Goal: Information Seeking & Learning: Learn about a topic

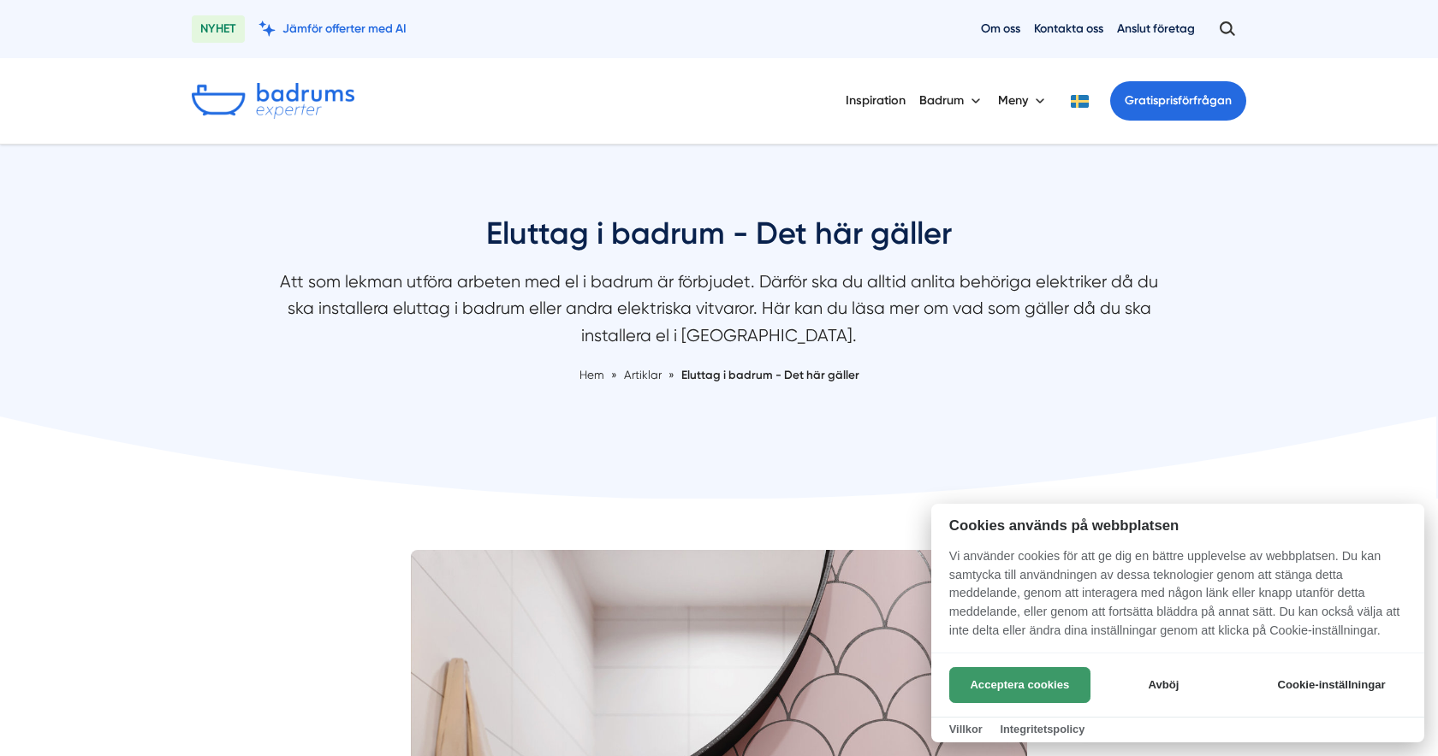
click at [1062, 683] on button "Acceptera cookies" at bounding box center [1019, 685] width 141 height 36
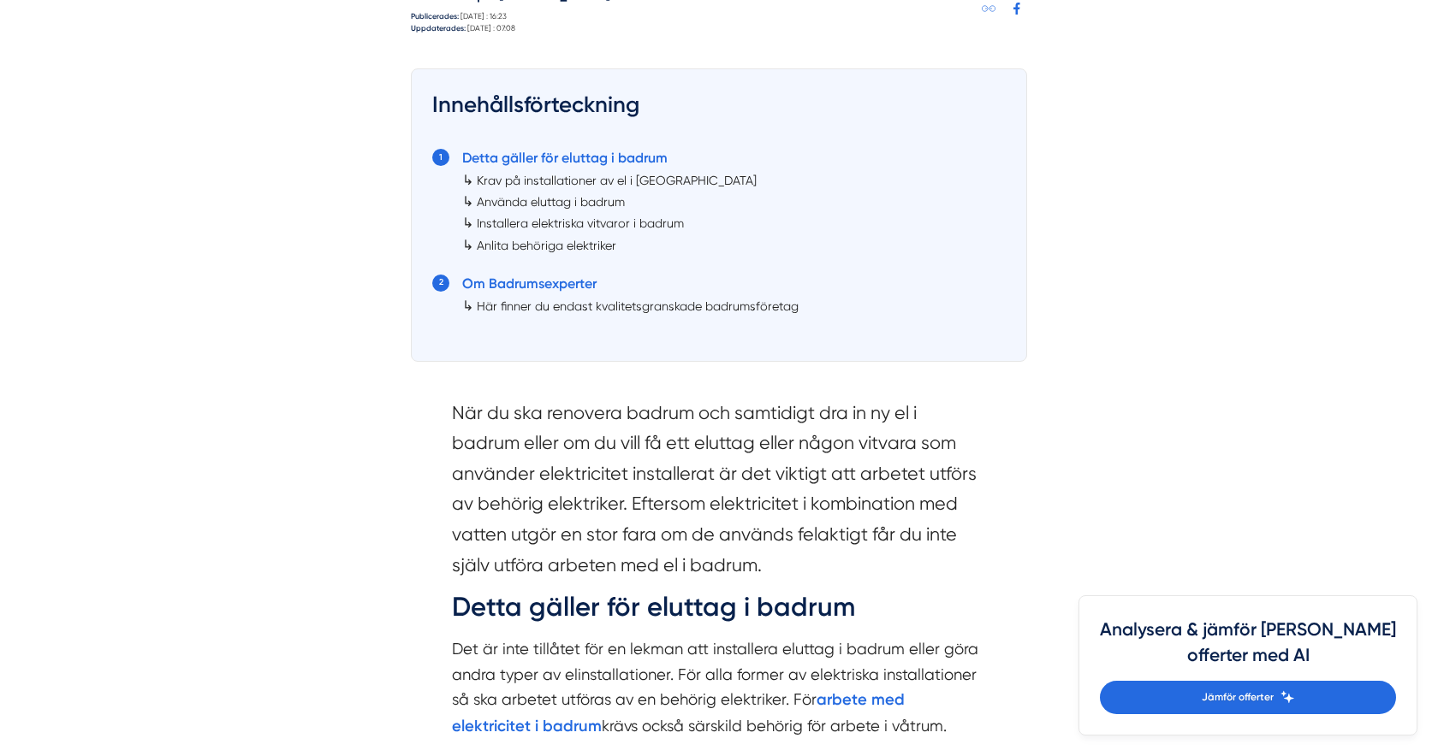
scroll to position [1259, 0]
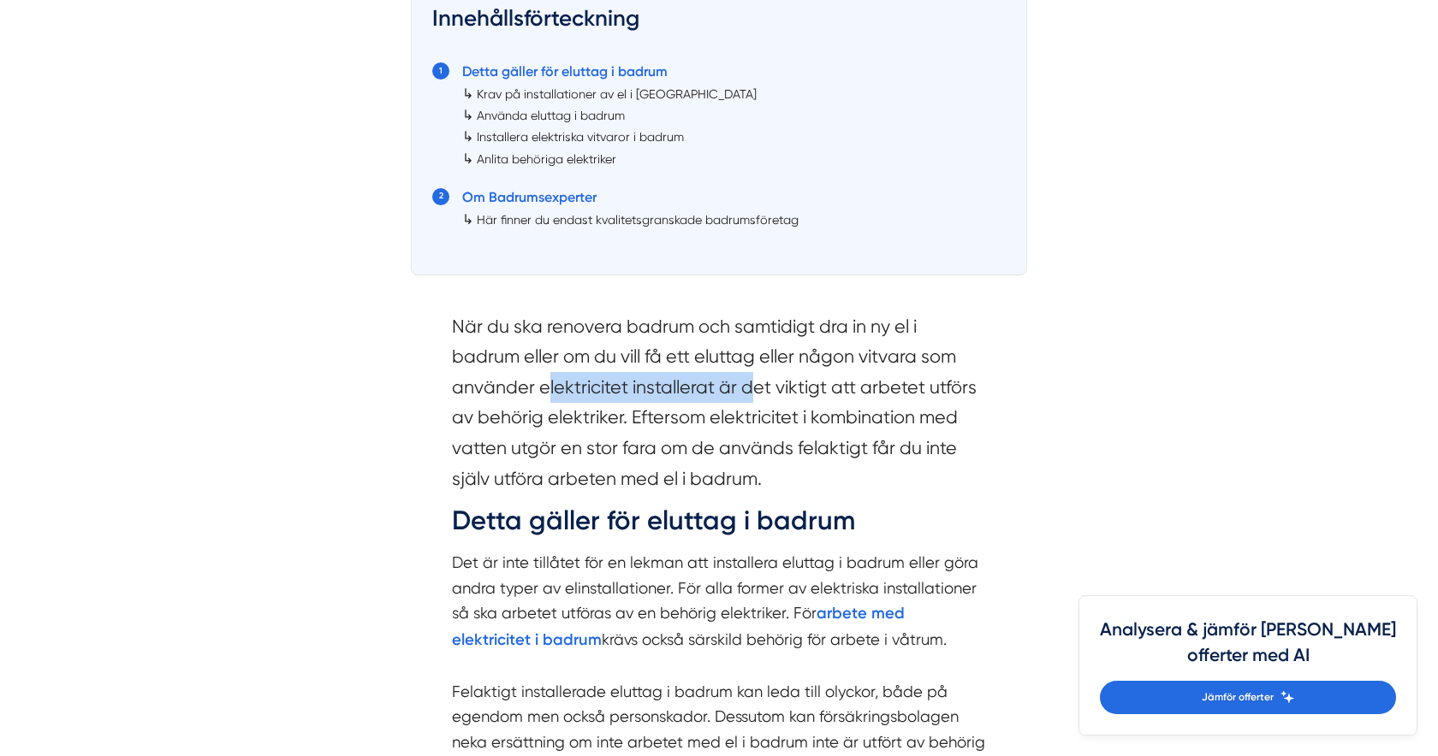
drag, startPoint x: 549, startPoint y: 393, endPoint x: 749, endPoint y: 396, distance: 199.4
click at [749, 396] on section "När du ska renovera badrum och samtidigt dra in ny el i badrum eller om du vill…" at bounding box center [719, 406] width 534 height 191
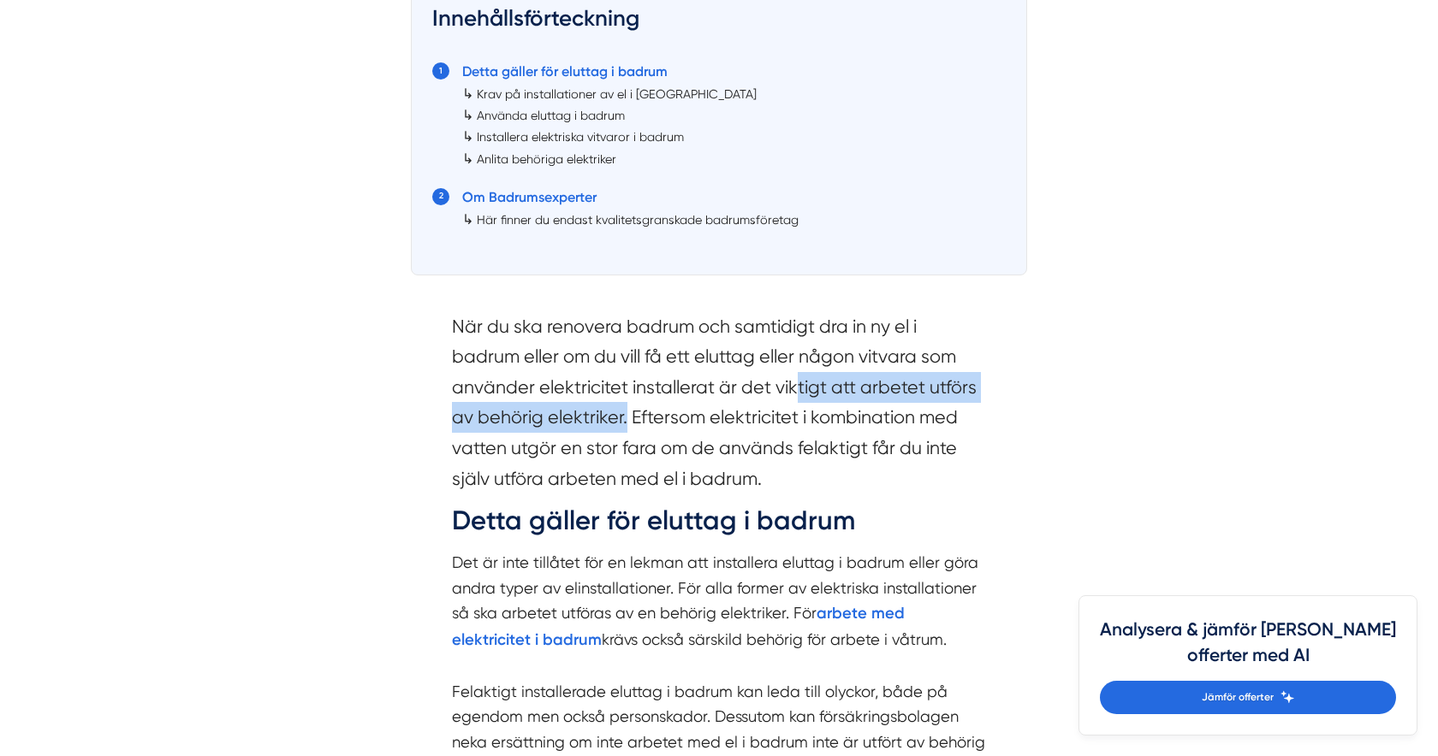
drag, startPoint x: 794, startPoint y: 386, endPoint x: 621, endPoint y: 426, distance: 177.5
click at [623, 426] on section "När du ska renovera badrum och samtidigt dra in ny el i badrum eller om du vill…" at bounding box center [719, 406] width 534 height 191
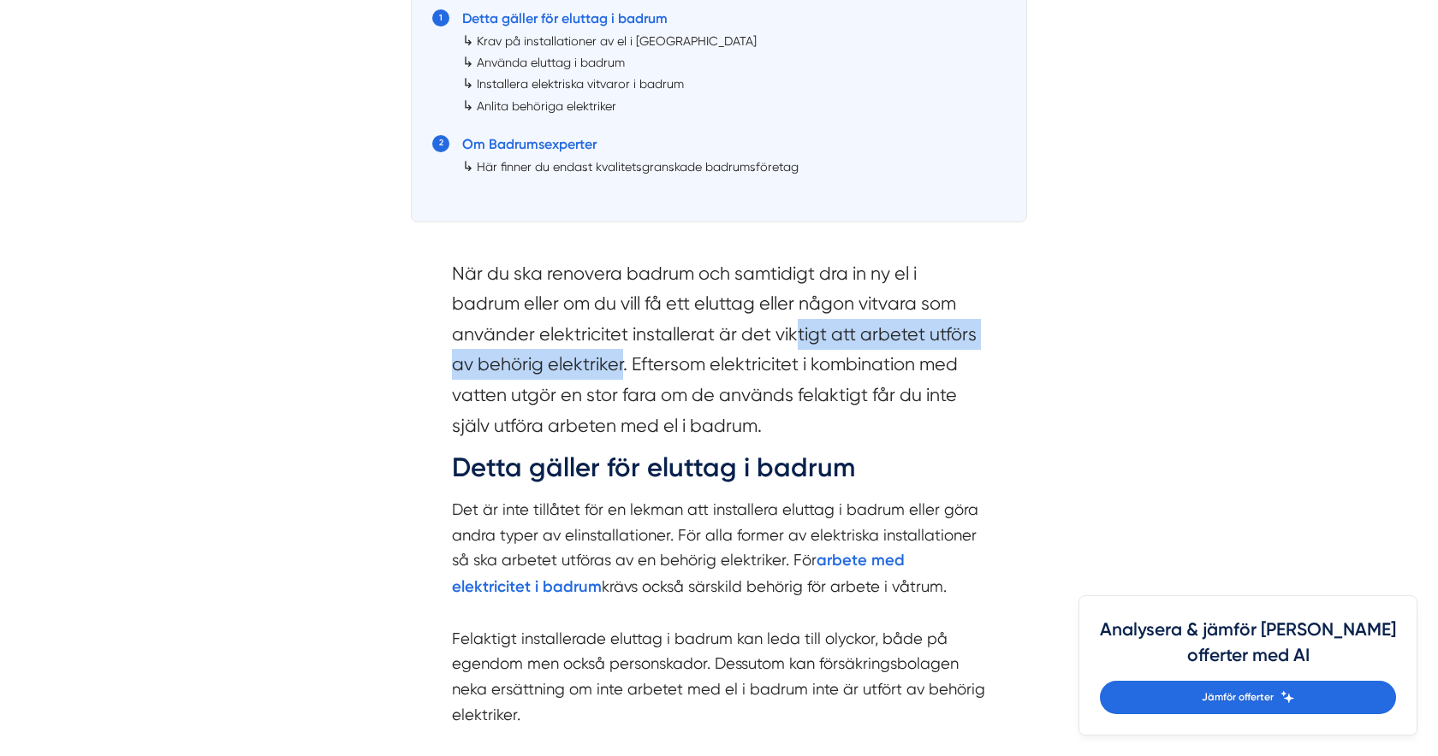
scroll to position [1313, 0]
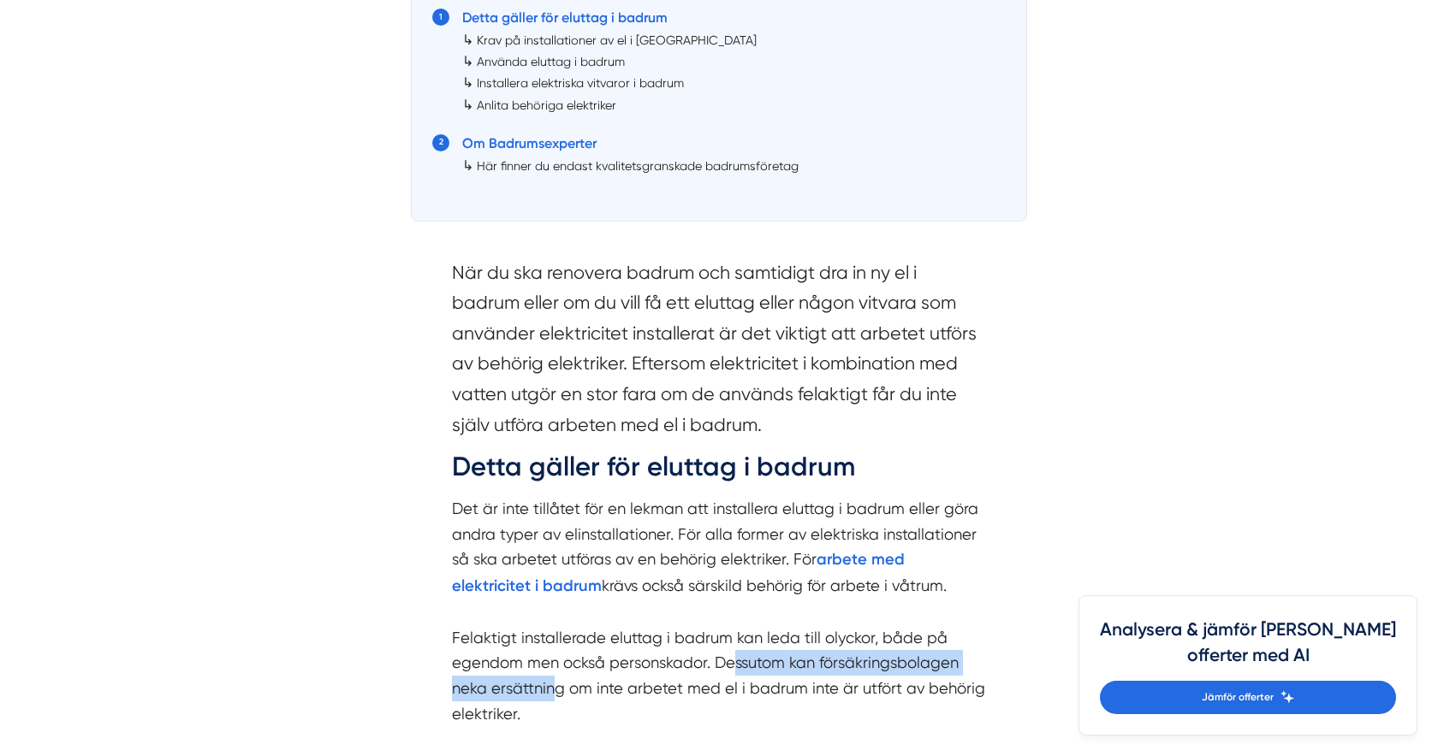
drag, startPoint x: 732, startPoint y: 654, endPoint x: 559, endPoint y: 686, distance: 175.9
click at [559, 686] on p "Det är inte tillåtet för en lekman att installera eluttag i badrum eller göra a…" at bounding box center [719, 611] width 534 height 230
click at [586, 690] on p "Det är inte tillåtet för en lekman att installera eluttag i badrum eller göra a…" at bounding box center [719, 611] width 534 height 230
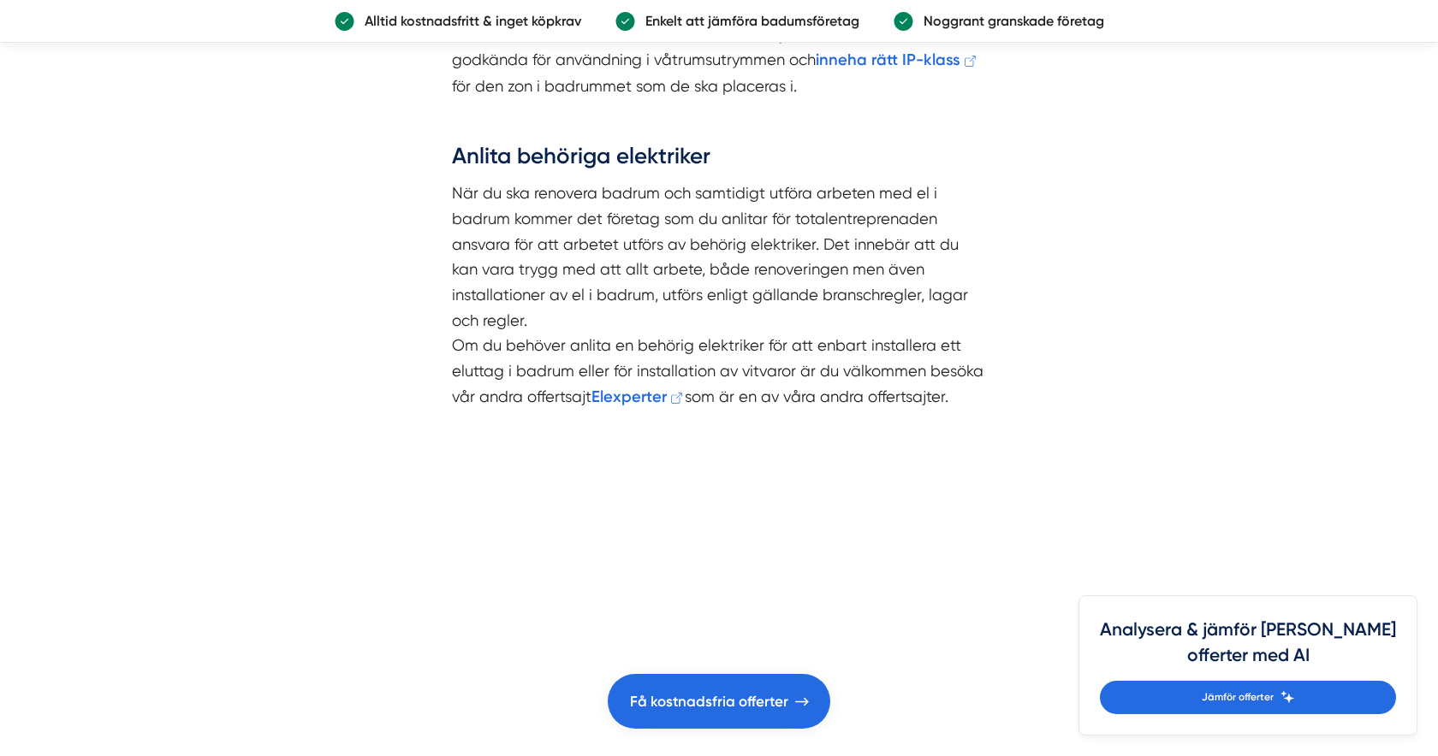
scroll to position [3242, 0]
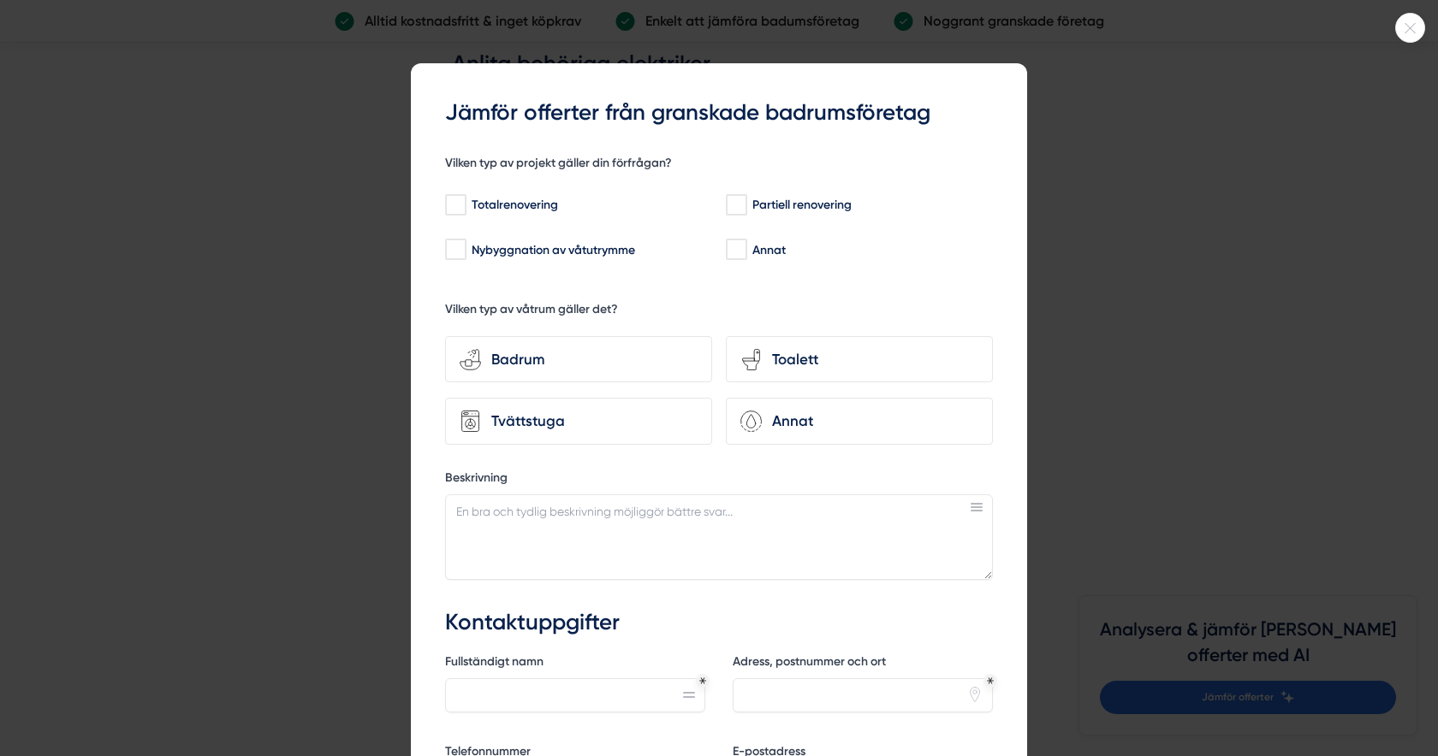
click at [1386, 33] on div at bounding box center [719, 378] width 1438 height 756
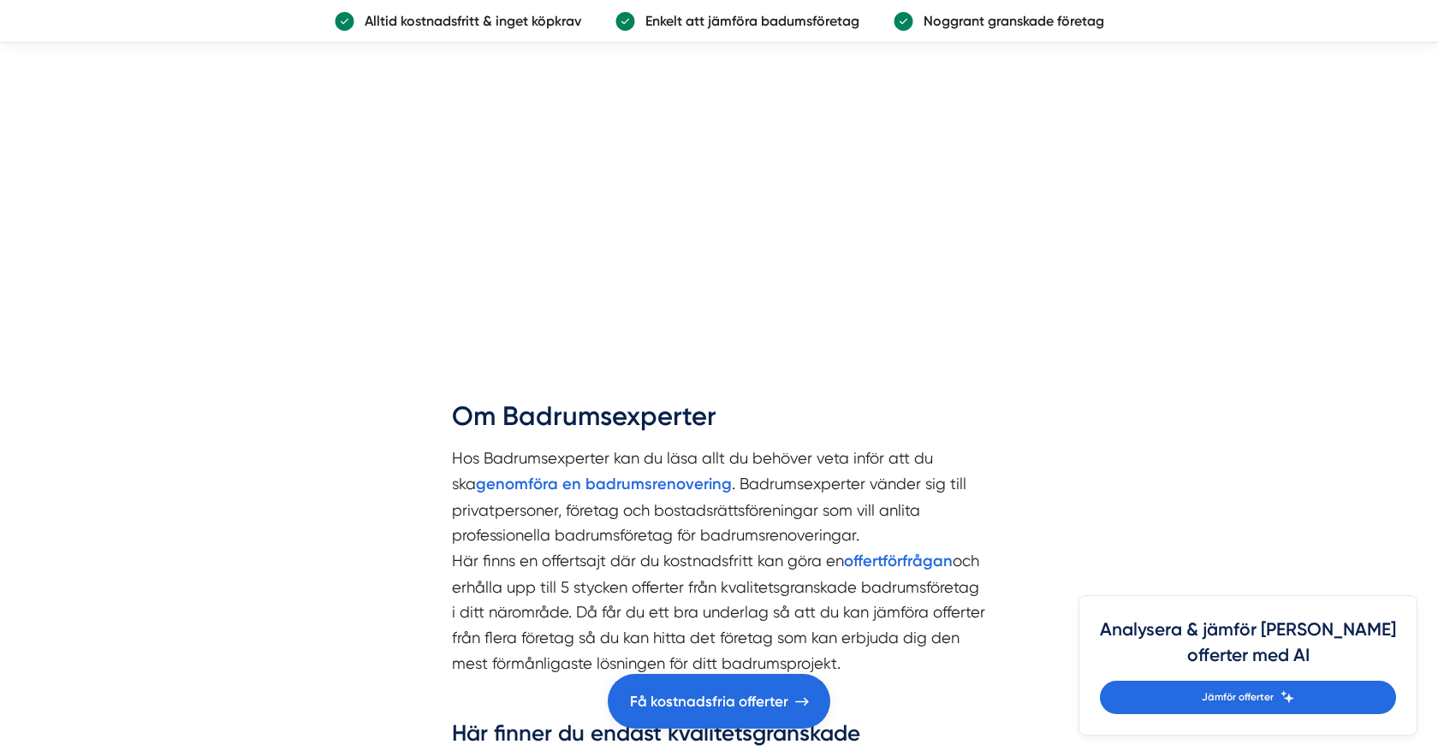
scroll to position [4119, 0]
